Goal: Task Accomplishment & Management: Complete application form

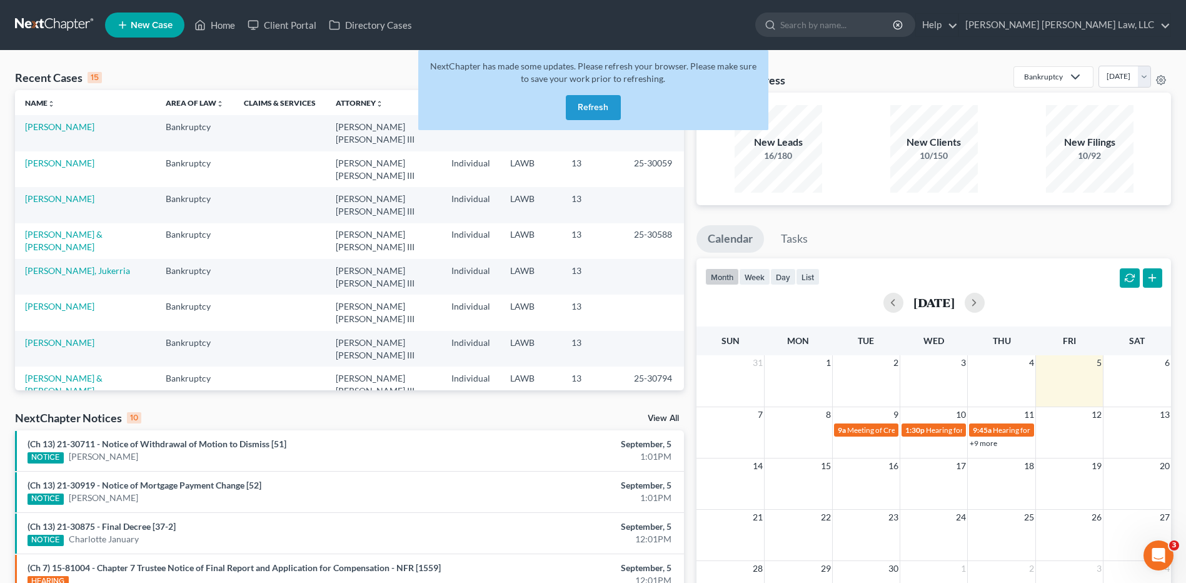
click at [595, 108] on button "Refresh" at bounding box center [593, 107] width 55 height 25
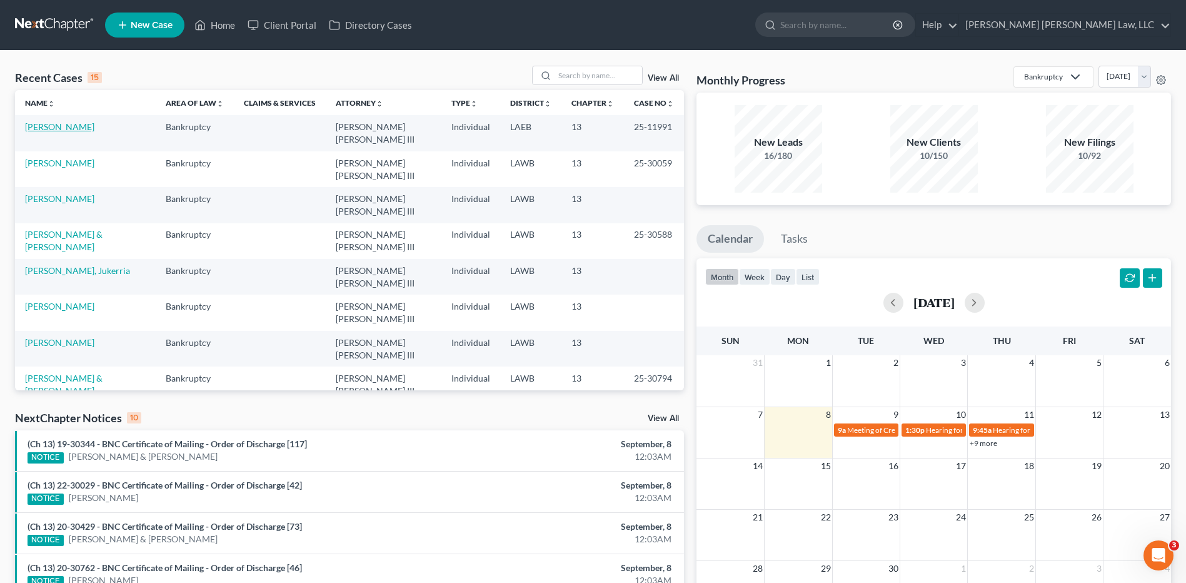
click at [59, 126] on link "[PERSON_NAME]" at bounding box center [59, 126] width 69 height 11
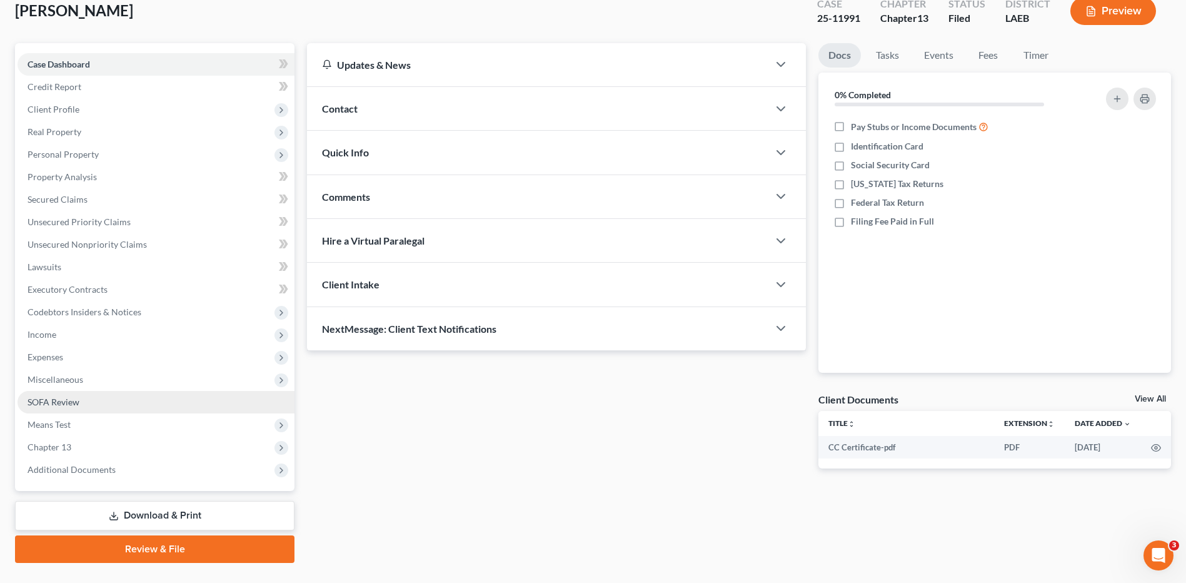
scroll to position [104, 0]
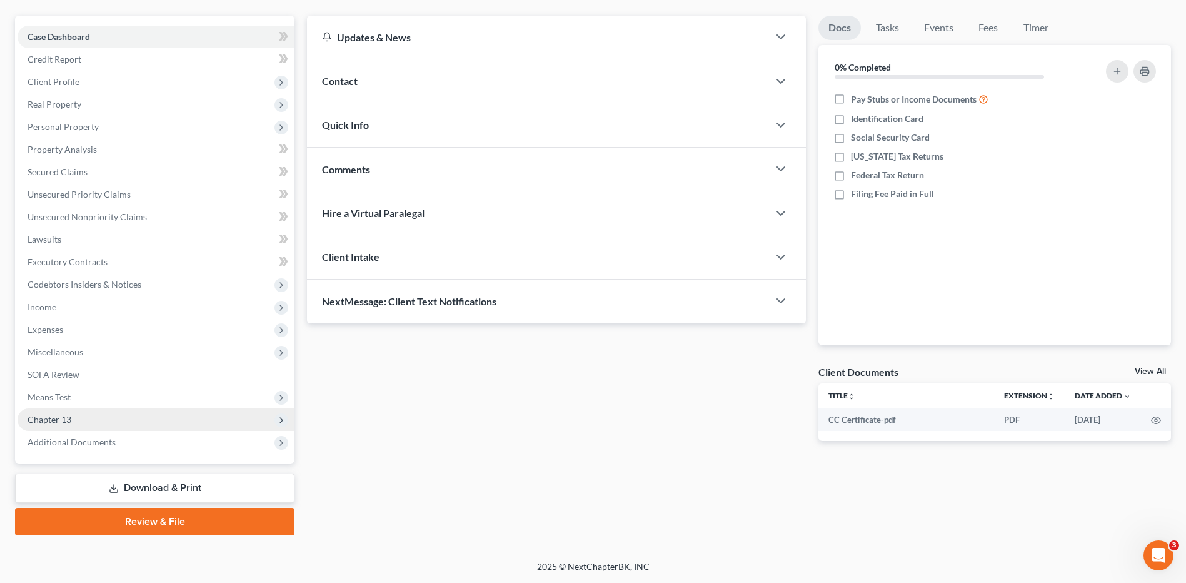
click at [63, 420] on span "Chapter 13" at bounding box center [50, 419] width 44 height 11
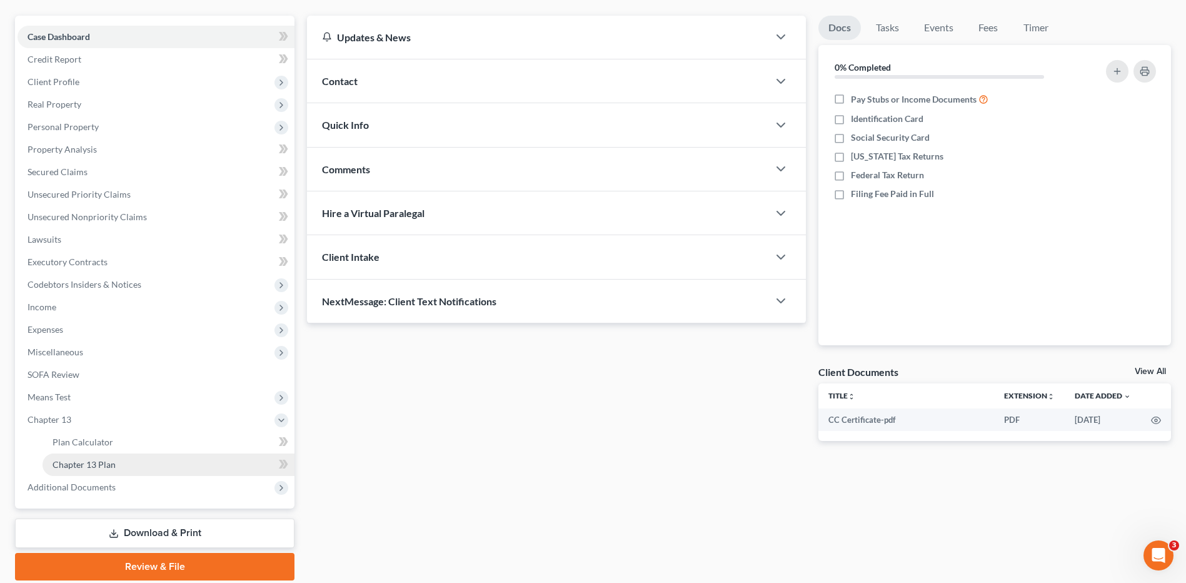
drag, startPoint x: 116, startPoint y: 469, endPoint x: 132, endPoint y: 466, distance: 16.6
click at [116, 469] on link "Chapter 13 Plan" at bounding box center [169, 464] width 252 height 23
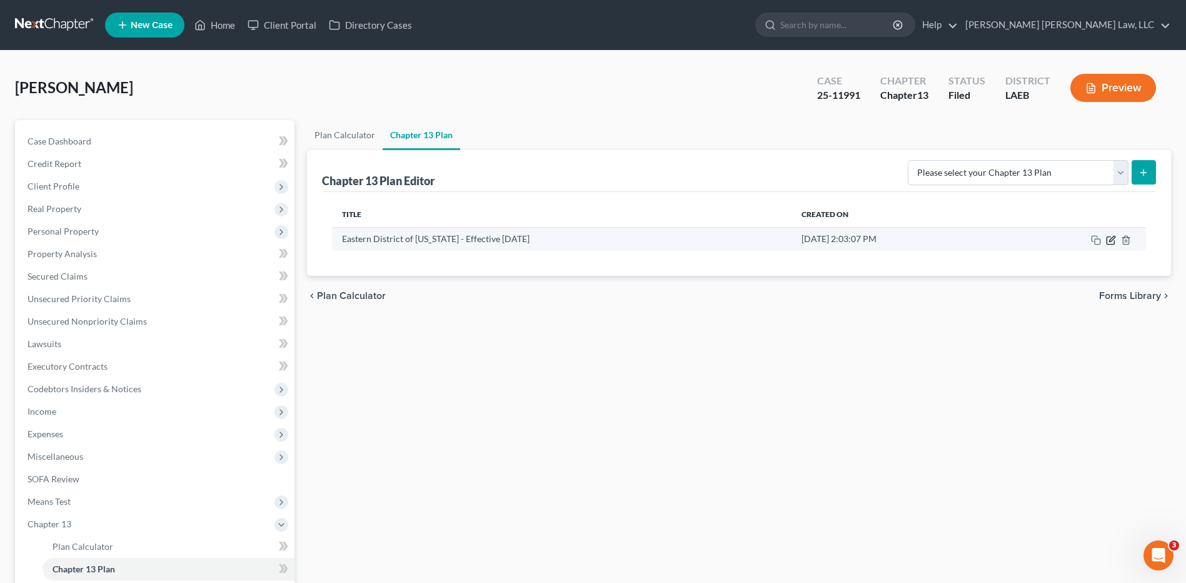
click at [1112, 239] on icon "button" at bounding box center [1112, 239] width 6 height 6
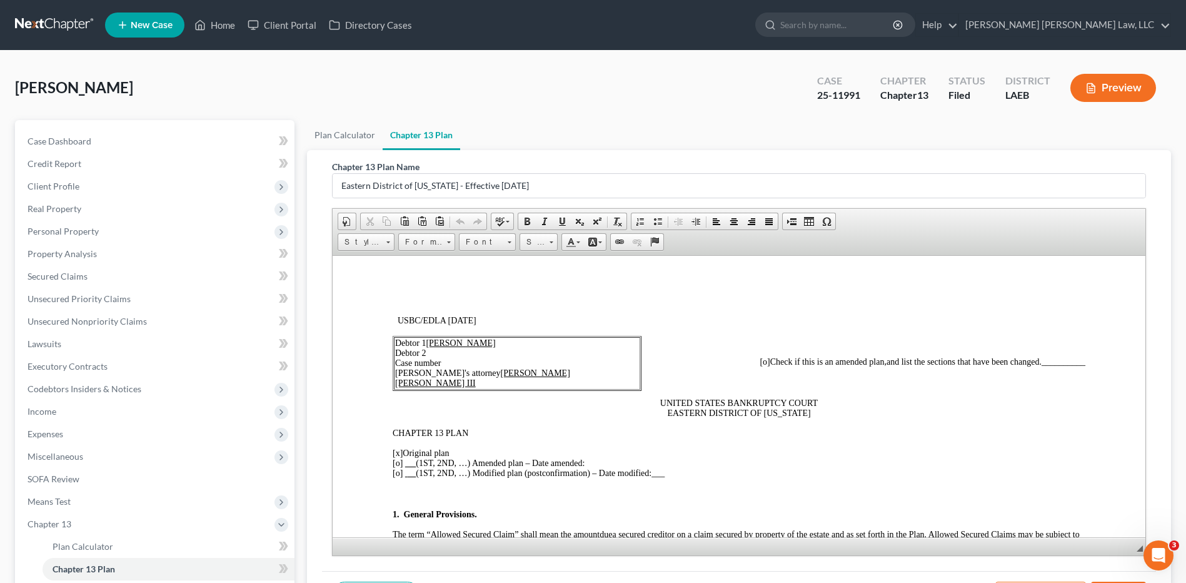
click at [449, 363] on td "Debtor 1 Doris Nehemi McClellan Debtor 2 Case number Debtor's attorney E. Orum …" at bounding box center [517, 362] width 246 height 53
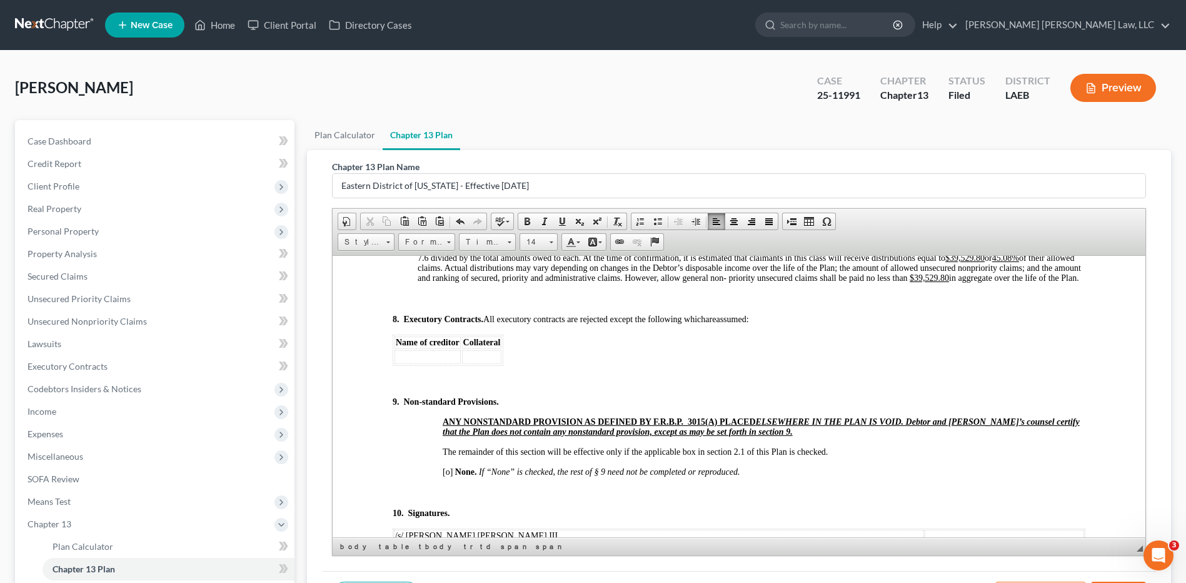
scroll to position [4442, 0]
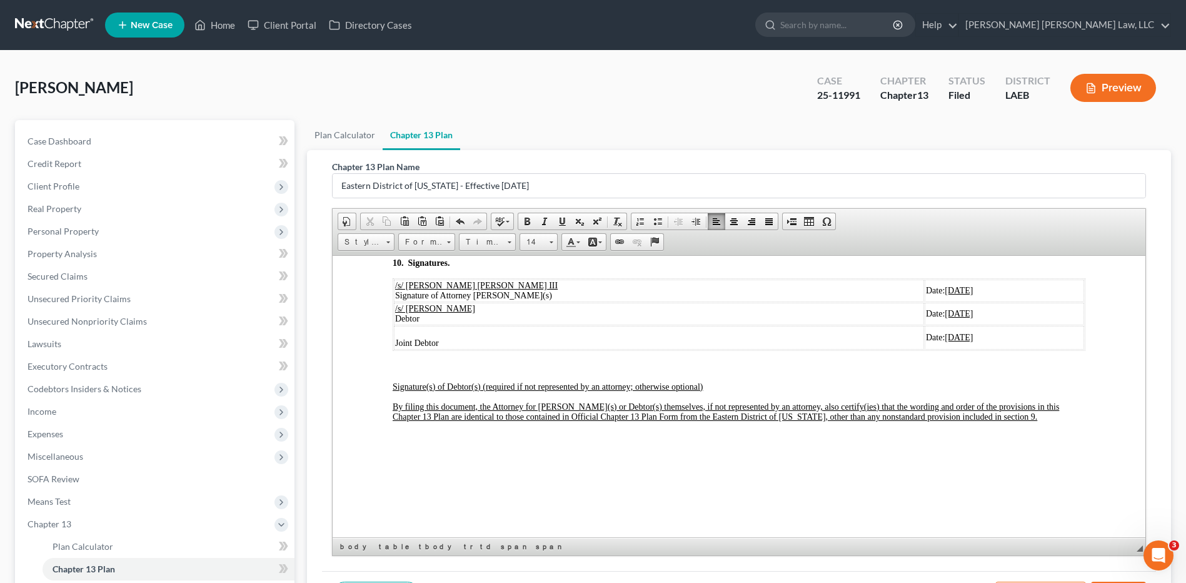
drag, startPoint x: 393, startPoint y: 337, endPoint x: 906, endPoint y: 380, distance: 515.1
click at [906, 350] on table "/s/ E. Orum Young III Signature of Attorney Debtor(s) Date: 08/29/2025 /s/ Dori…" at bounding box center [739, 314] width 693 height 73
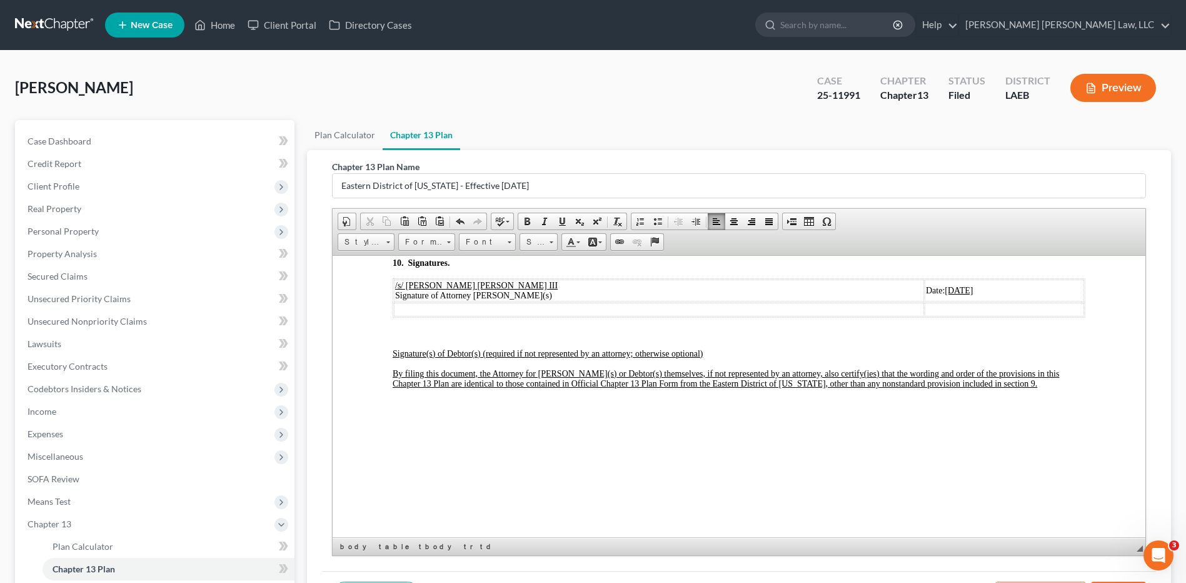
drag, startPoint x: 899, startPoint y: 321, endPoint x: 854, endPoint y: 318, distance: 45.2
click at [925, 301] on td "Date: 08/29/2025" at bounding box center [1004, 290] width 159 height 23
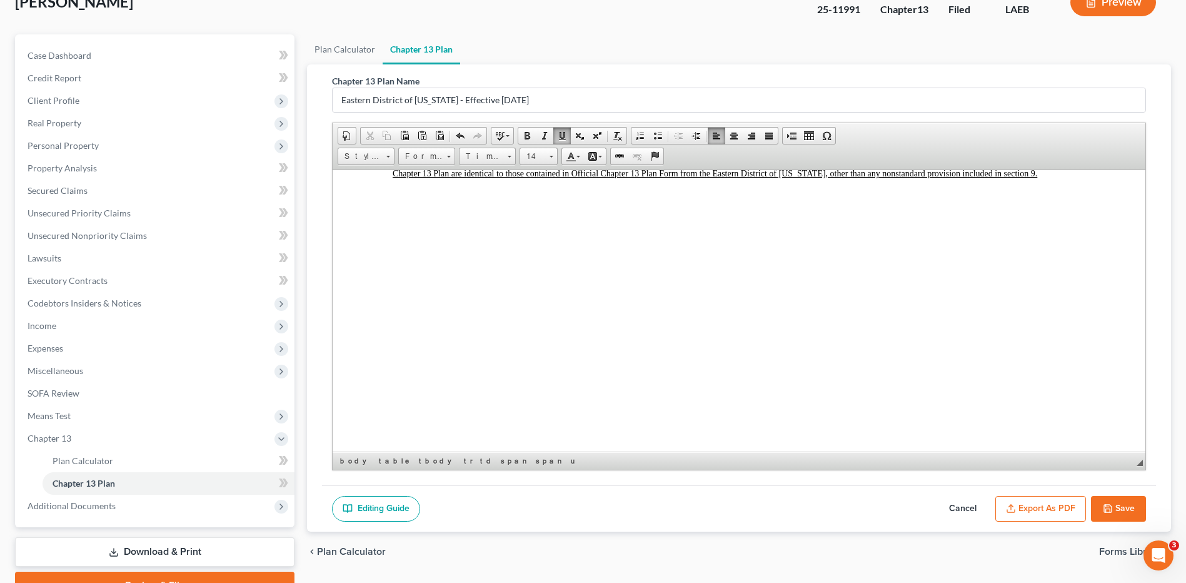
scroll to position [149, 0]
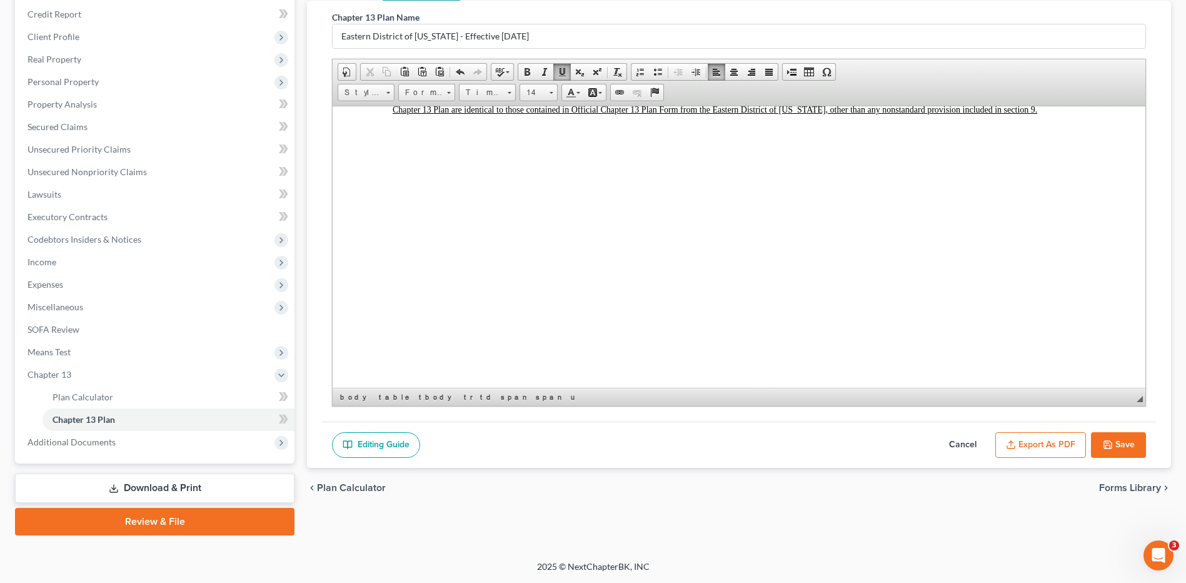
click at [1025, 447] on button "Export as PDF" at bounding box center [1040, 445] width 91 height 26
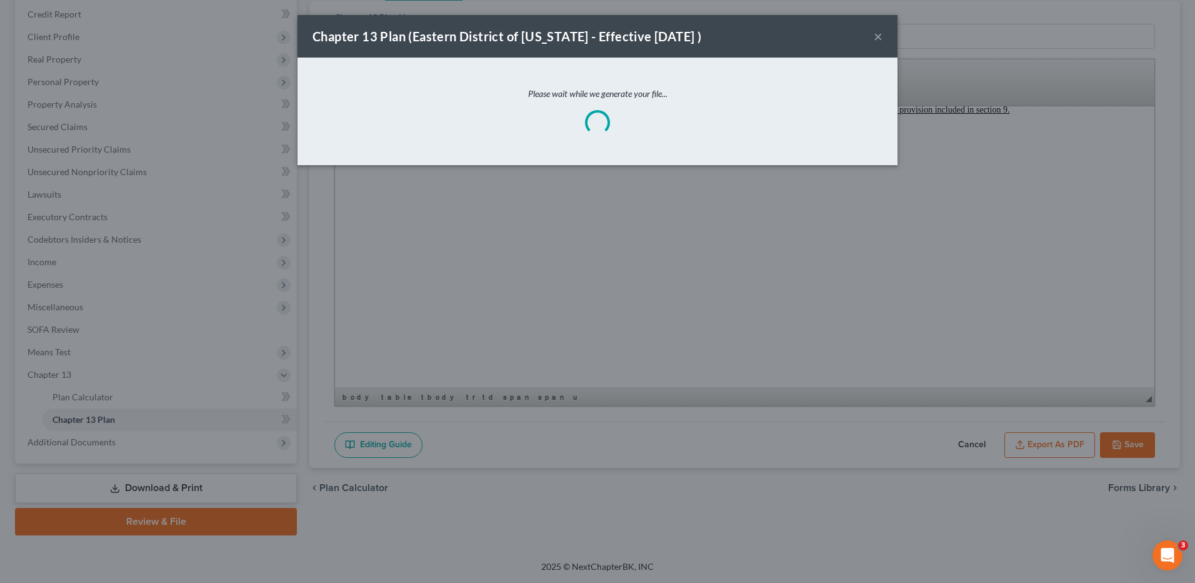
scroll to position [4576, 0]
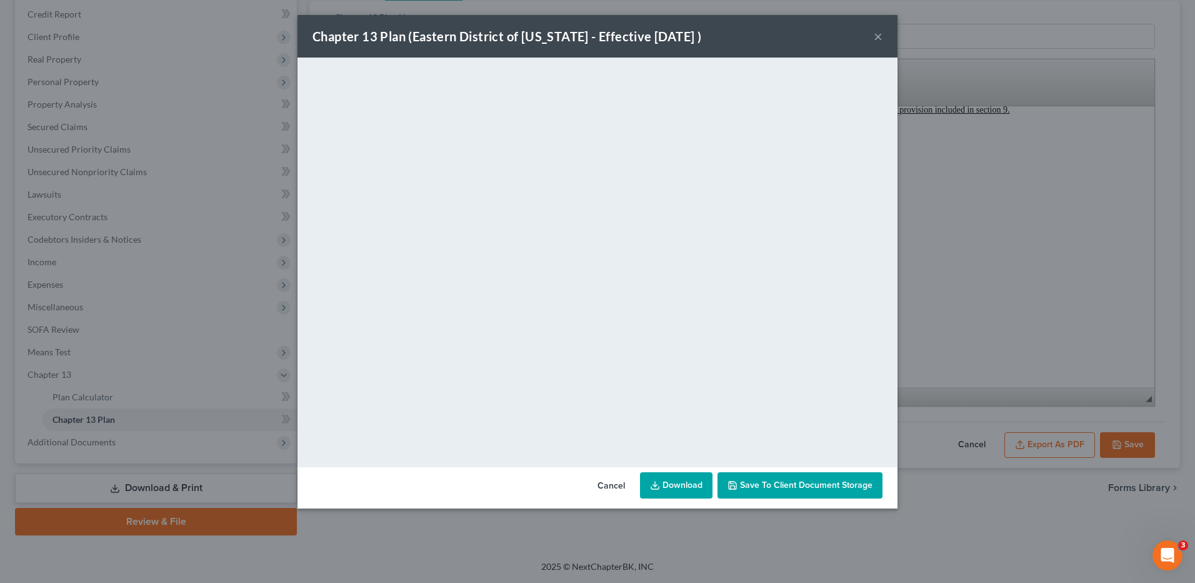
click at [677, 491] on link "Download" at bounding box center [676, 485] width 73 height 26
click at [606, 485] on button "Cancel" at bounding box center [612, 485] width 48 height 25
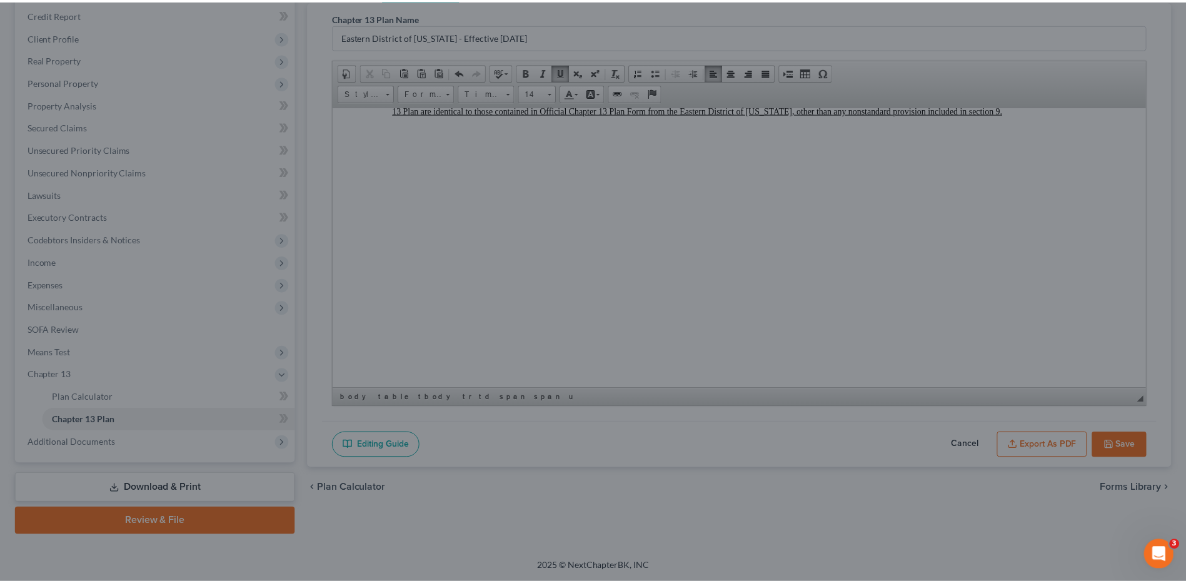
scroll to position [4596, 0]
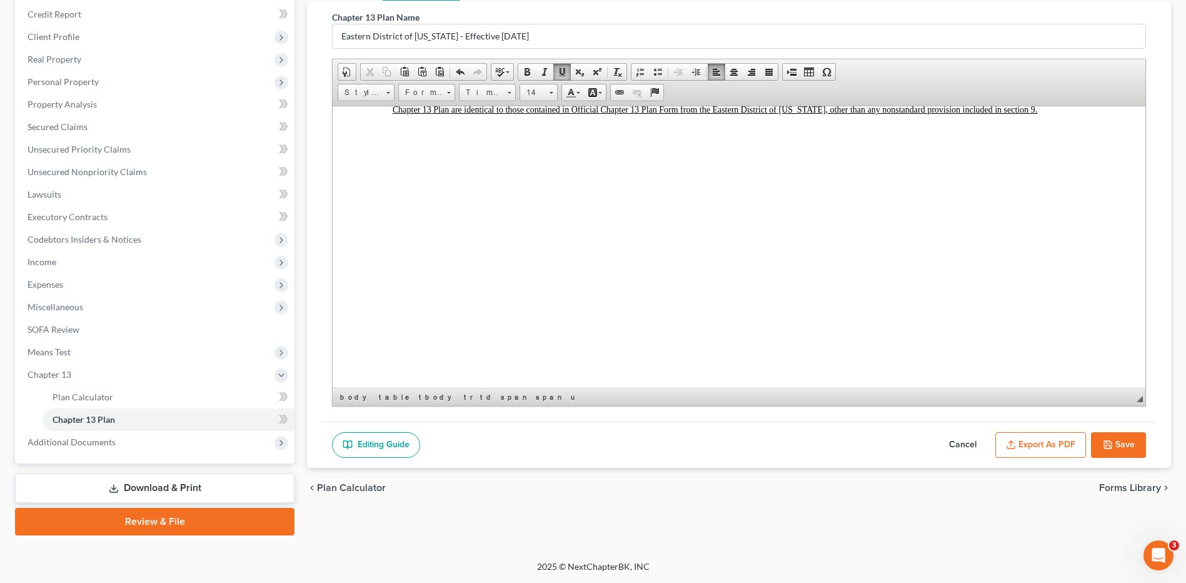
click at [1129, 440] on button "Save" at bounding box center [1118, 445] width 55 height 26
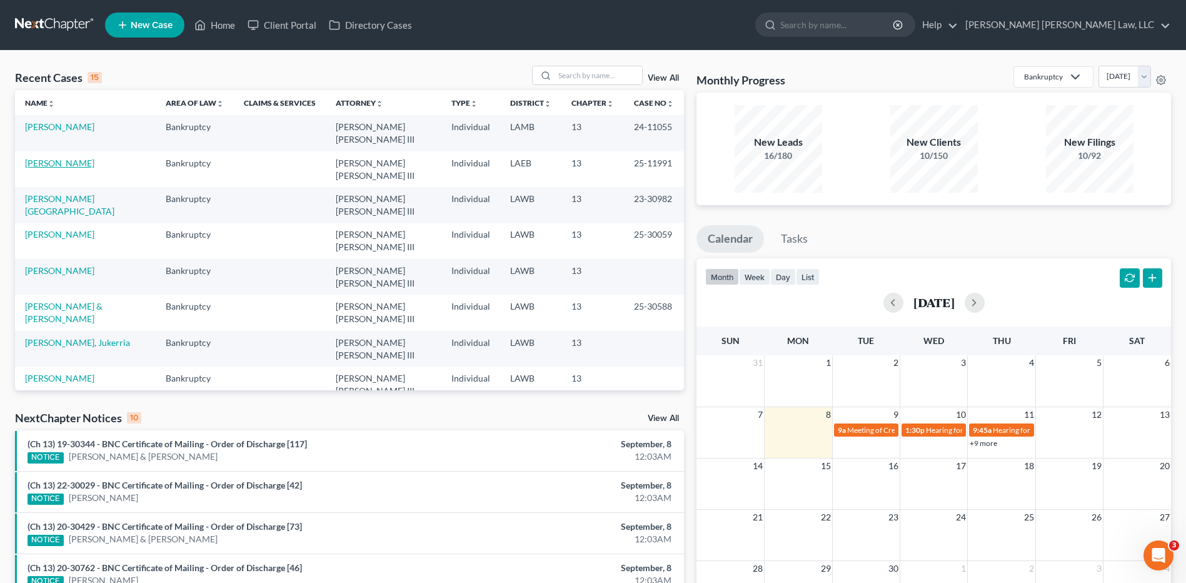
click at [64, 158] on link "[PERSON_NAME]" at bounding box center [59, 163] width 69 height 11
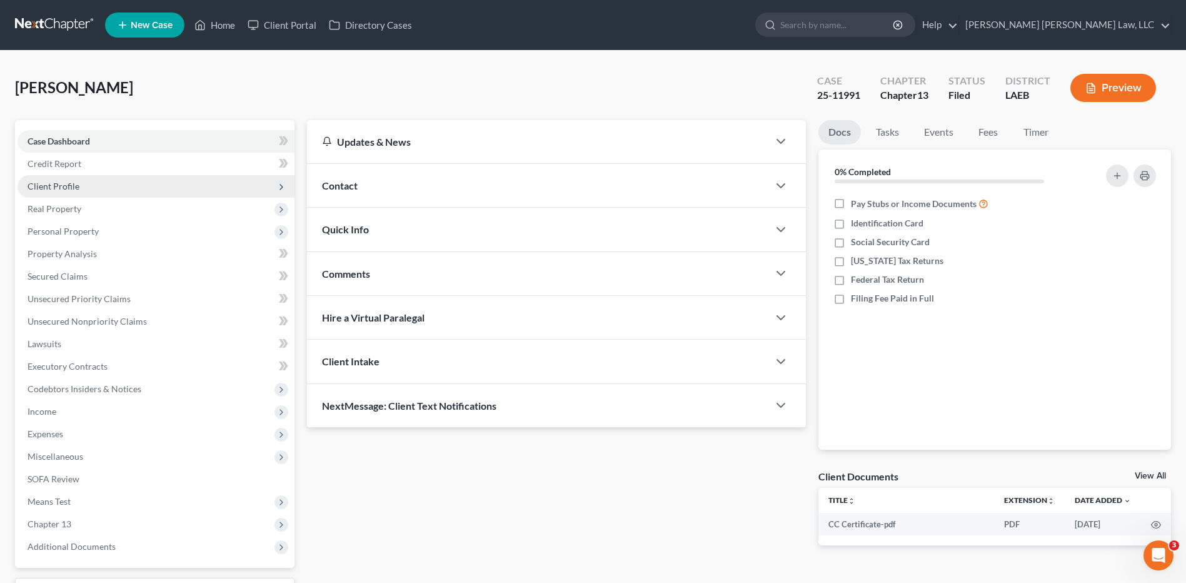
click at [45, 184] on span "Client Profile" at bounding box center [54, 186] width 52 height 11
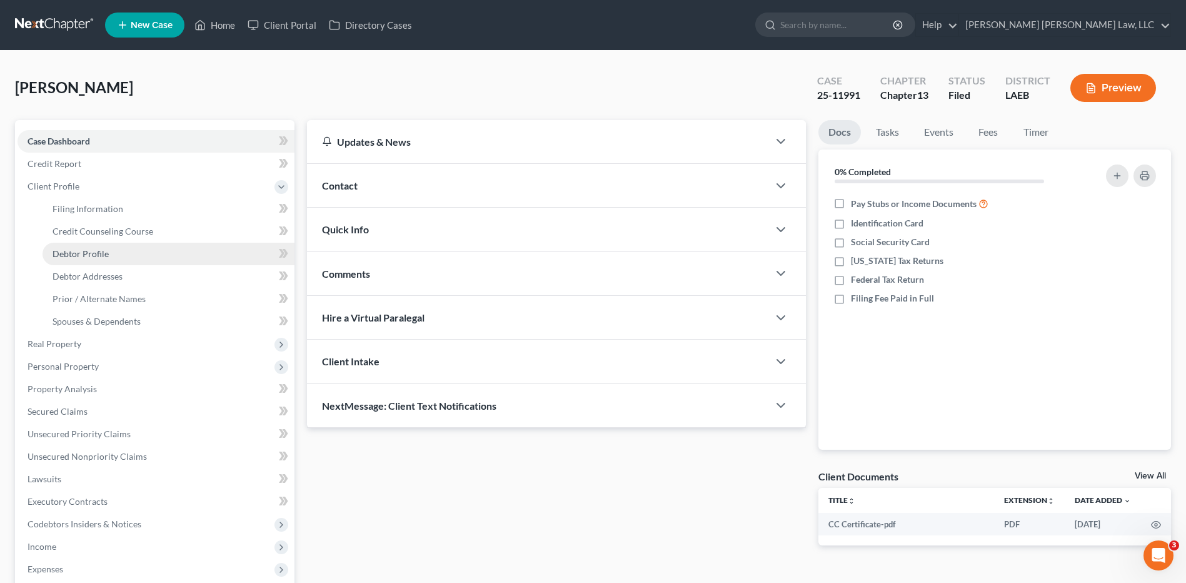
click at [55, 250] on span "Debtor Profile" at bounding box center [81, 253] width 56 height 11
select select "1"
select select "2"
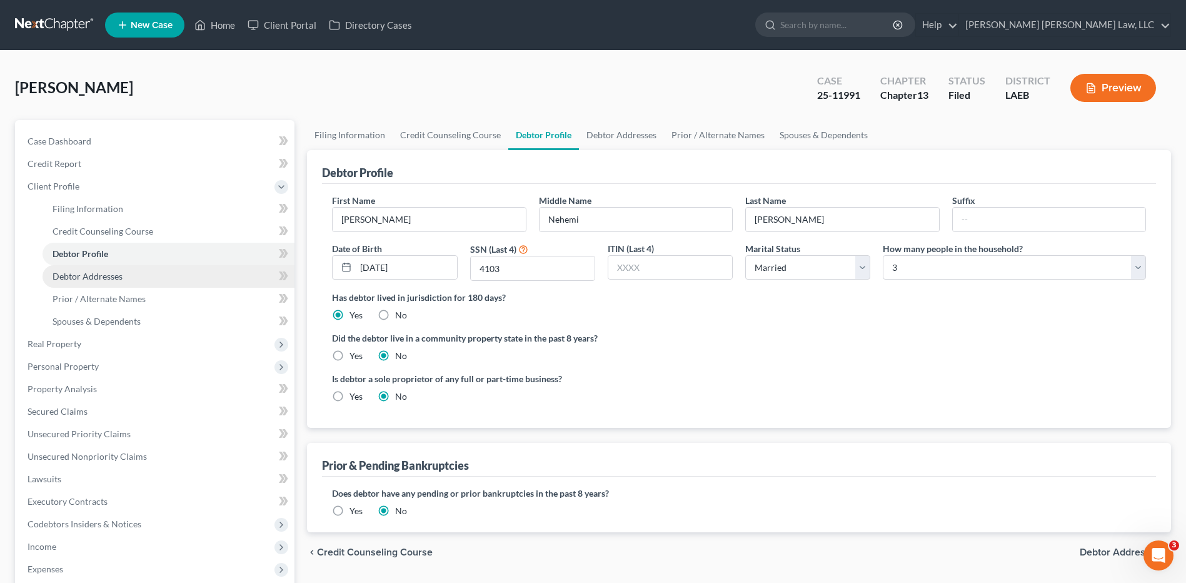
click at [64, 271] on span "Debtor Addresses" at bounding box center [88, 276] width 70 height 11
